Goal: Task Accomplishment & Management: Use online tool/utility

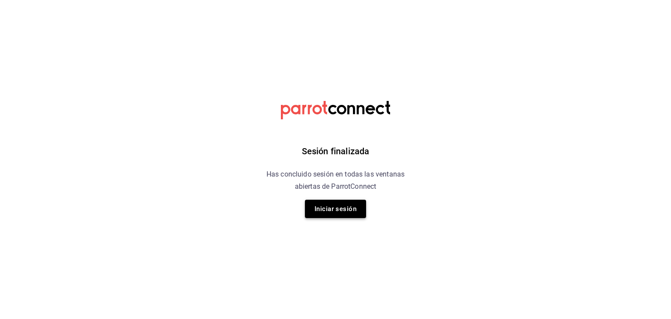
click at [349, 214] on button "Iniciar sesión" at bounding box center [335, 209] width 61 height 18
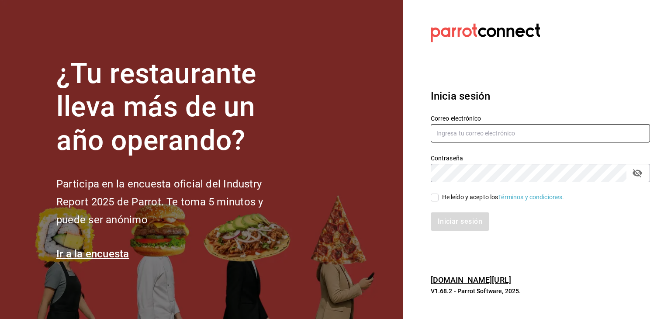
type input "[PERSON_NAME][EMAIL_ADDRESS][PERSON_NAME][DOMAIN_NAME]"
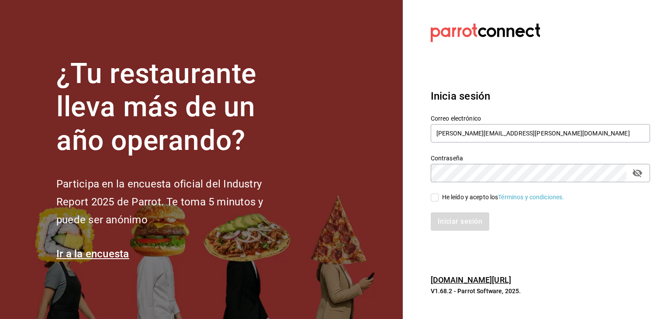
click at [435, 199] on input "He leído y acepto los Términos y condiciones." at bounding box center [435, 197] width 8 height 8
checkbox input "true"
click at [451, 226] on button "Iniciar sesión" at bounding box center [460, 221] width 59 height 18
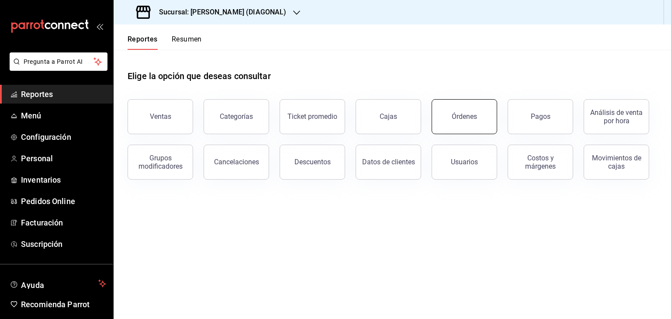
click at [452, 114] on div "Órdenes" at bounding box center [464, 116] width 25 height 8
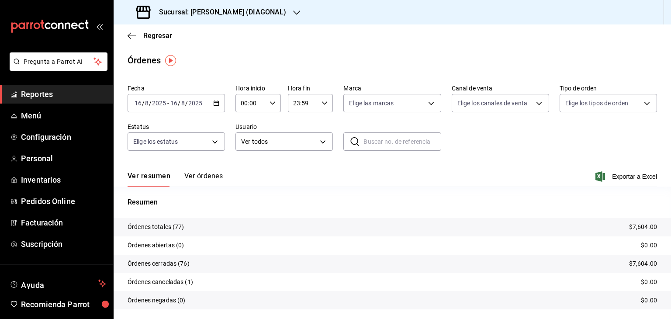
click at [215, 104] on icon "button" at bounding box center [216, 103] width 6 height 6
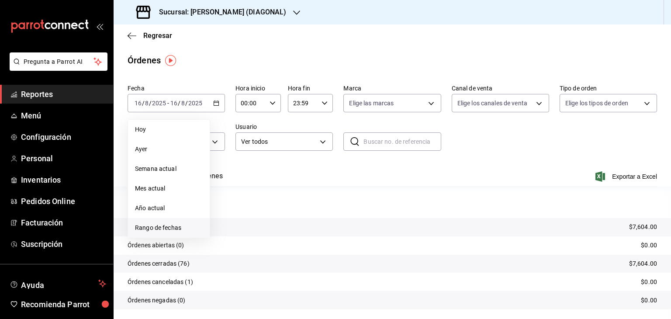
click at [190, 228] on span "Rango de fechas" at bounding box center [169, 227] width 68 height 9
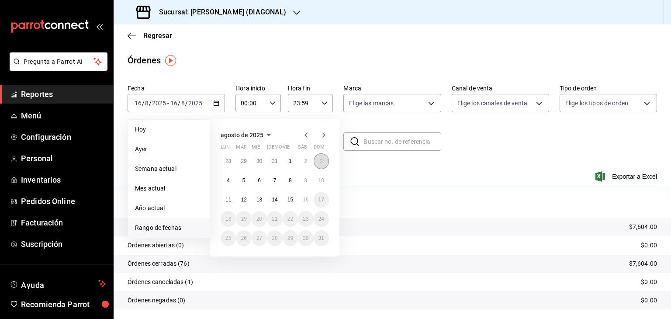
click at [319, 164] on button "3" at bounding box center [321, 161] width 15 height 16
click at [304, 180] on abbr "9" at bounding box center [305, 180] width 3 height 6
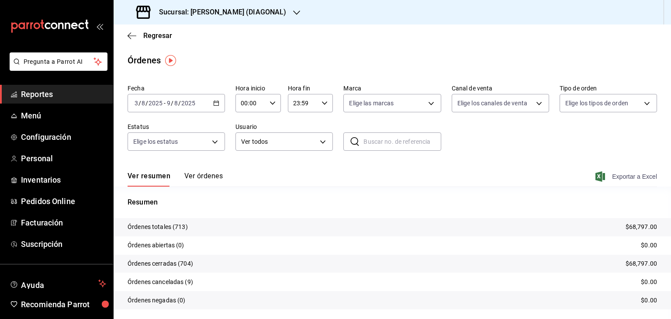
click at [622, 177] on span "Exportar a Excel" at bounding box center [627, 176] width 60 height 10
click at [293, 11] on icon "button" at bounding box center [296, 12] width 7 height 7
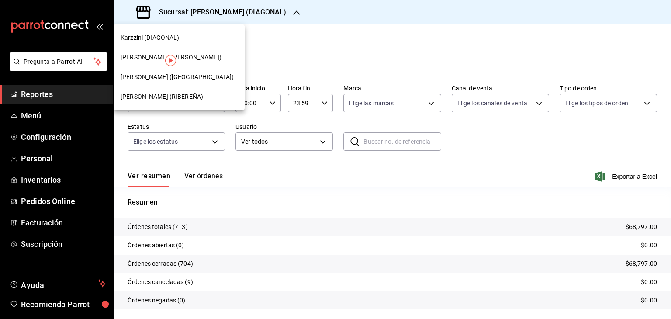
click at [213, 81] on div "Karzzini (MARTE)" at bounding box center [179, 77] width 117 height 9
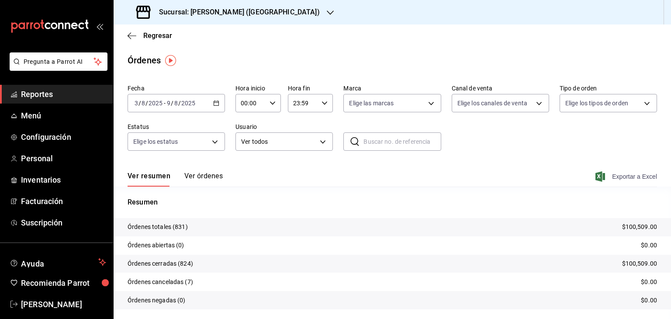
click at [620, 178] on span "Exportar a Excel" at bounding box center [627, 176] width 60 height 10
click at [327, 12] on icon "button" at bounding box center [330, 12] width 7 height 7
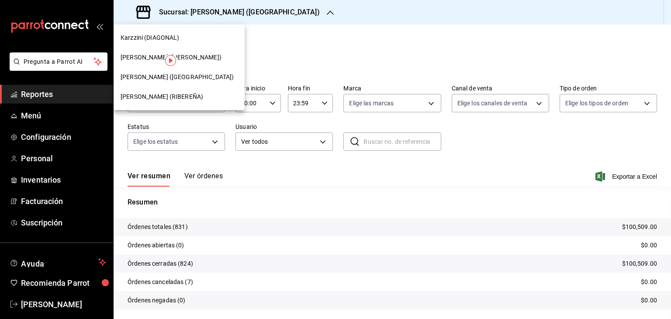
click at [210, 64] on div "Karzzini (ROBERTO GUERRA)" at bounding box center [179, 58] width 131 height 20
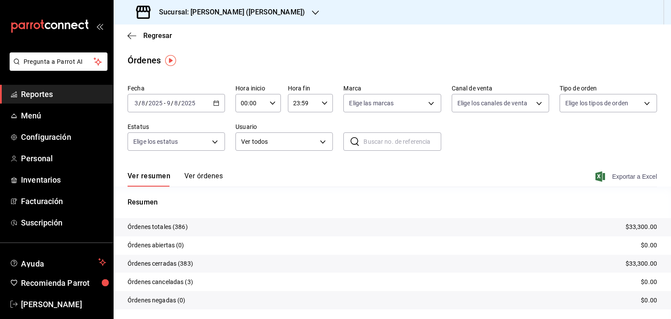
click at [629, 175] on span "Exportar a Excel" at bounding box center [627, 176] width 60 height 10
click at [312, 12] on icon "button" at bounding box center [315, 12] width 7 height 7
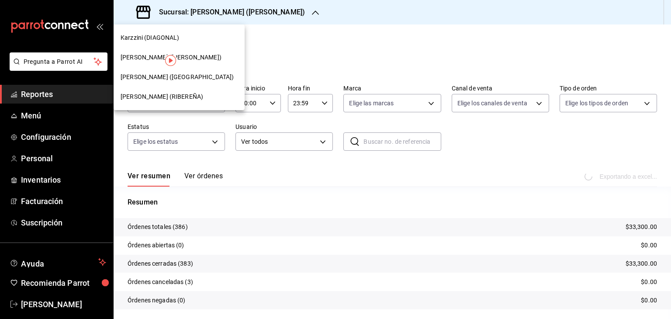
click at [204, 93] on div "Karzzini (RIBEREÑA)" at bounding box center [179, 96] width 117 height 9
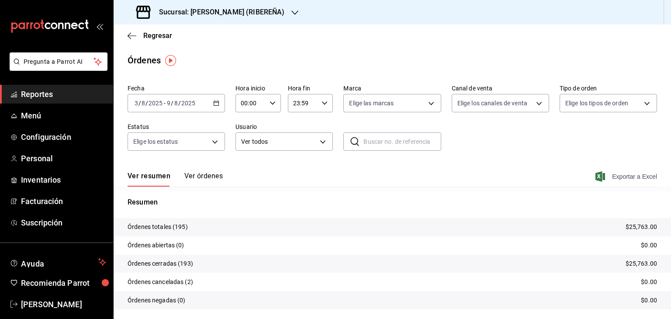
click at [619, 179] on span "Exportar a Excel" at bounding box center [627, 176] width 60 height 10
